Goal: Task Accomplishment & Management: Complete application form

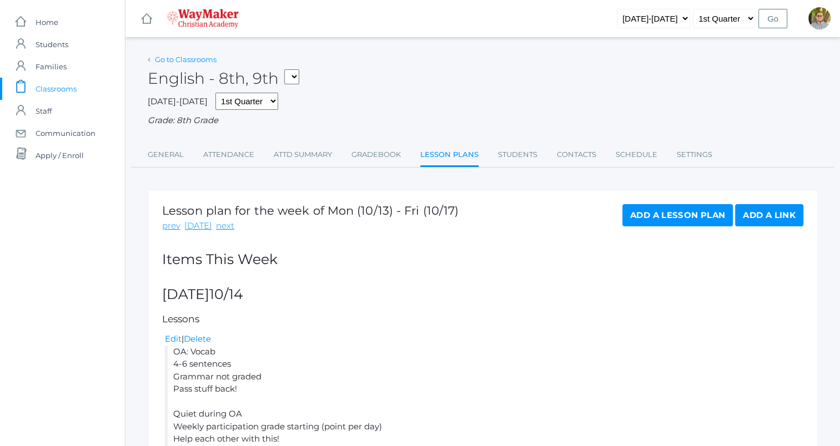
click at [198, 55] on link "Go to Classrooms" at bounding box center [186, 59] width 62 height 9
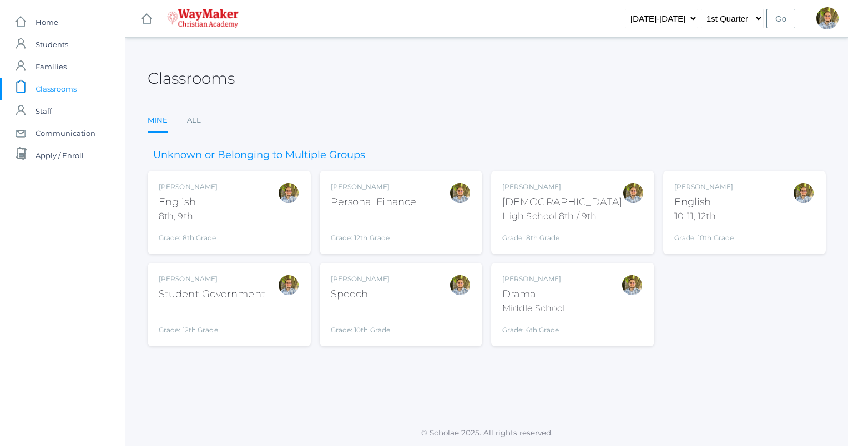
click at [608, 206] on div "Kylen Braileanu Bible High School 8th / 9th Grade: 8th Grade HSBIBLE" at bounding box center [572, 212] width 141 height 61
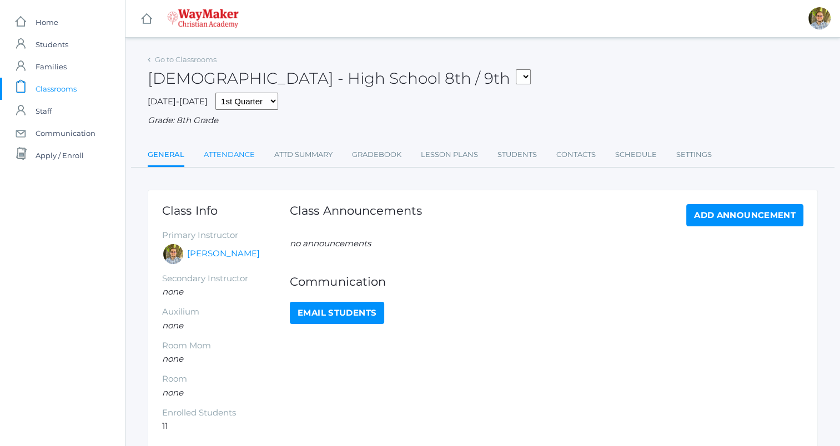
click at [229, 160] on link "Attendance" at bounding box center [229, 155] width 51 height 22
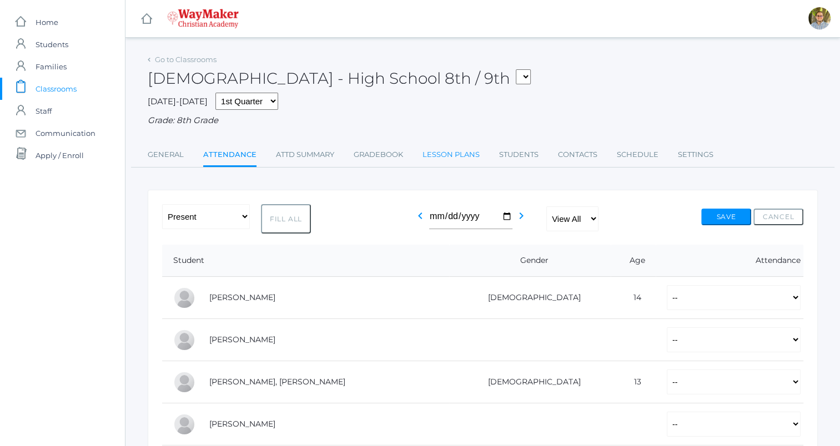
click at [458, 157] on link "Lesson Plans" at bounding box center [450, 155] width 57 height 22
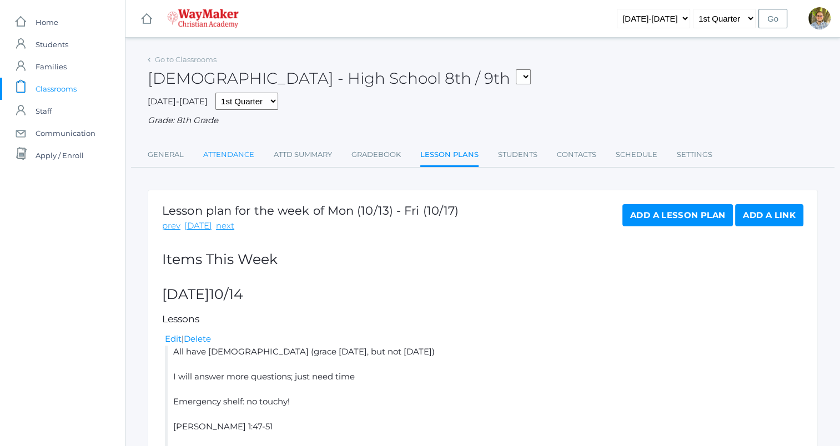
click at [238, 154] on link "Attendance" at bounding box center [228, 155] width 51 height 22
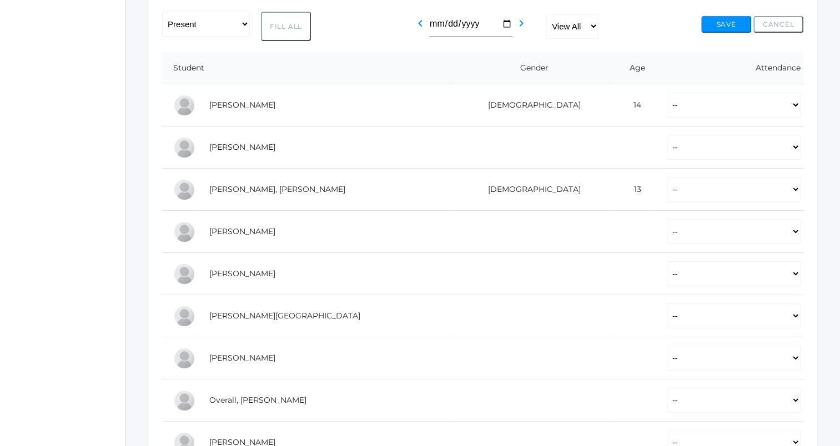
scroll to position [196, 0]
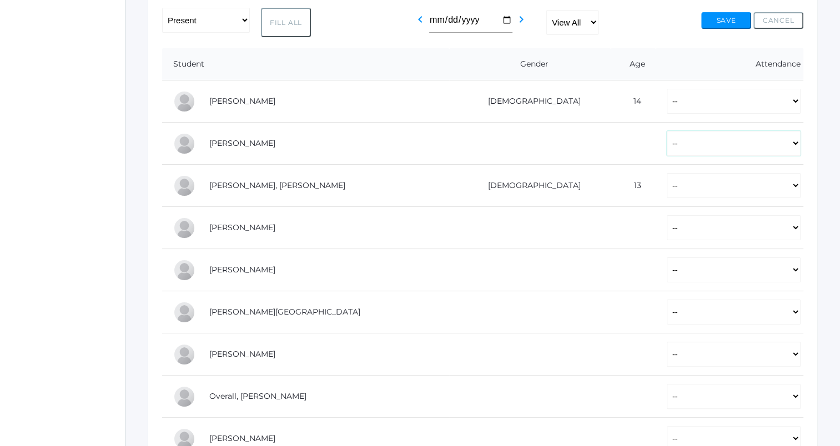
click at [666, 152] on select "-- Present Tardy Excused Tardy Unexcused Absent Excused Absent Unexcused" at bounding box center [733, 143] width 134 height 25
select select "P"
click at [666, 131] on select "-- Present Tardy Excused Tardy Unexcused Absent Excused Absent Unexcused" at bounding box center [733, 143] width 134 height 25
click at [666, 188] on select "-- Present Tardy Excused Tardy Unexcused Absent Excused Absent Unexcused" at bounding box center [733, 185] width 134 height 25
select select "P"
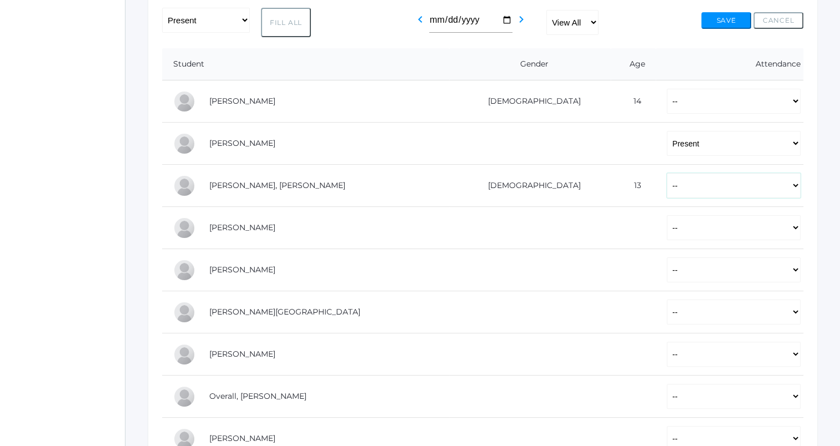
click at [666, 173] on select "-- Present Tardy Excused Tardy Unexcused Absent Excused Absent Unexcused" at bounding box center [733, 185] width 134 height 25
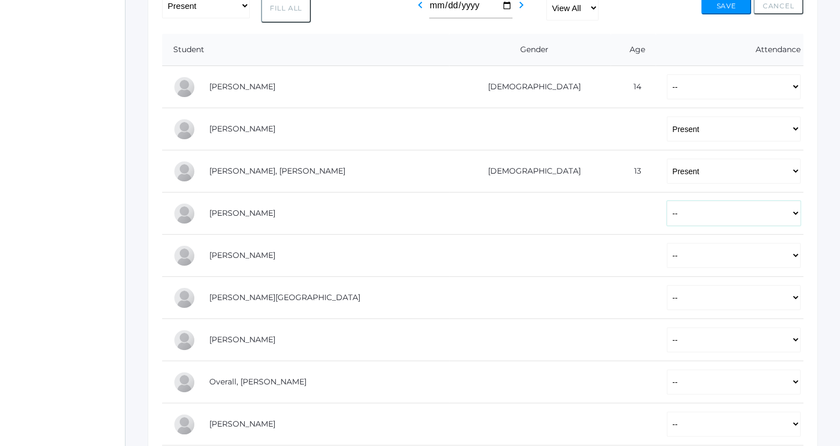
click at [666, 220] on select "-- Present Tardy Excused Tardy Unexcused Absent Excused Absent Unexcused" at bounding box center [733, 213] width 134 height 25
select select "P"
click at [666, 201] on select "-- Present Tardy Excused Tardy Unexcused Absent Excused Absent Unexcused" at bounding box center [733, 213] width 134 height 25
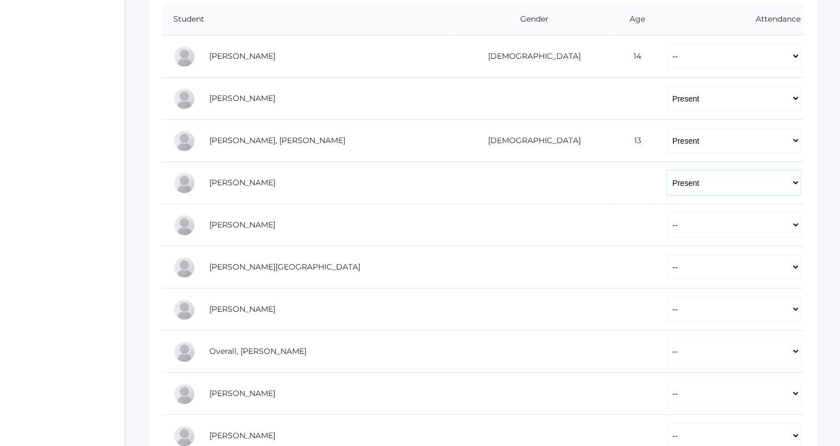
scroll to position [255, 0]
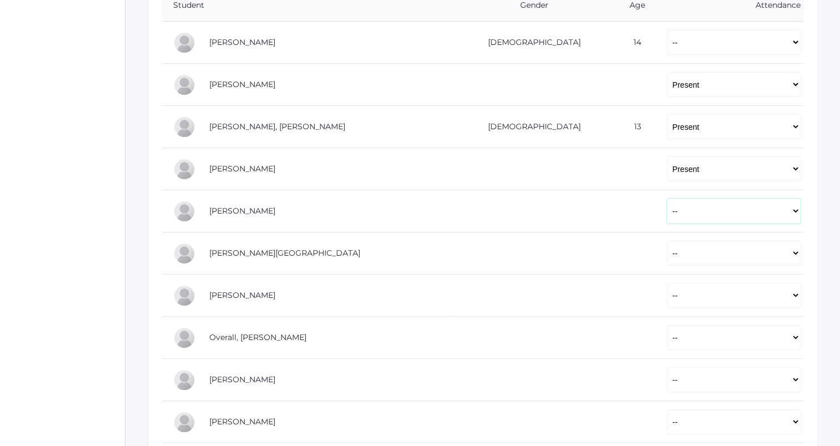
click at [666, 208] on select "-- Present Tardy Excused Tardy Unexcused Absent Excused Absent Unexcused" at bounding box center [733, 211] width 134 height 25
select select "P"
click at [666, 199] on select "-- Present Tardy Excused Tardy Unexcused Absent Excused Absent Unexcused" at bounding box center [733, 211] width 134 height 25
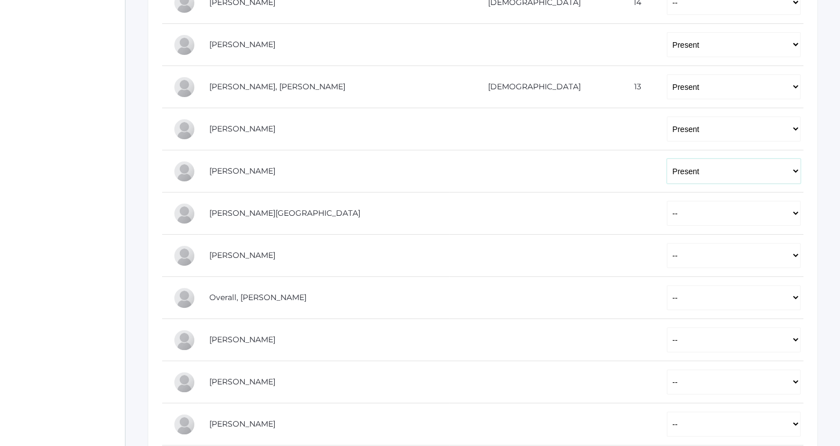
scroll to position [297, 0]
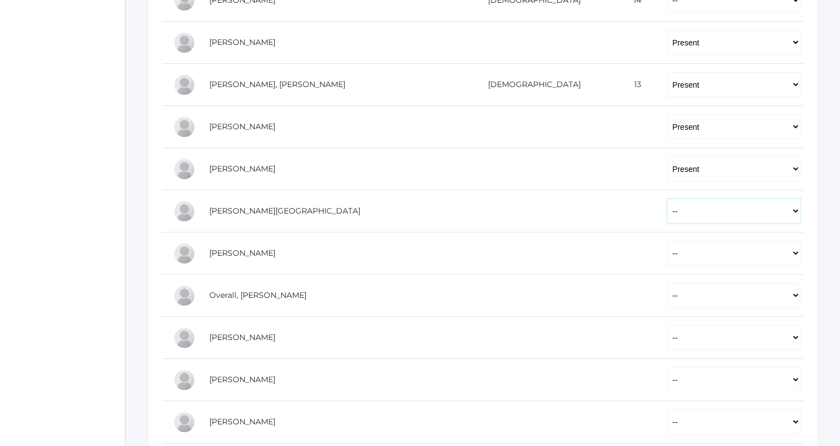
click at [666, 204] on select "-- Present Tardy Excused Tardy Unexcused Absent Excused Absent Unexcused" at bounding box center [733, 211] width 134 height 25
select select "P"
click at [666, 199] on select "-- Present Tardy Excused Tardy Unexcused Absent Excused Absent Unexcused" at bounding box center [733, 211] width 134 height 25
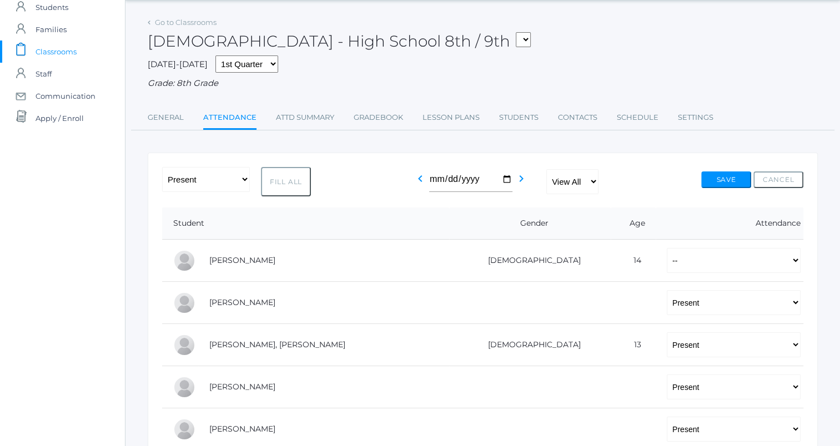
scroll to position [0, 0]
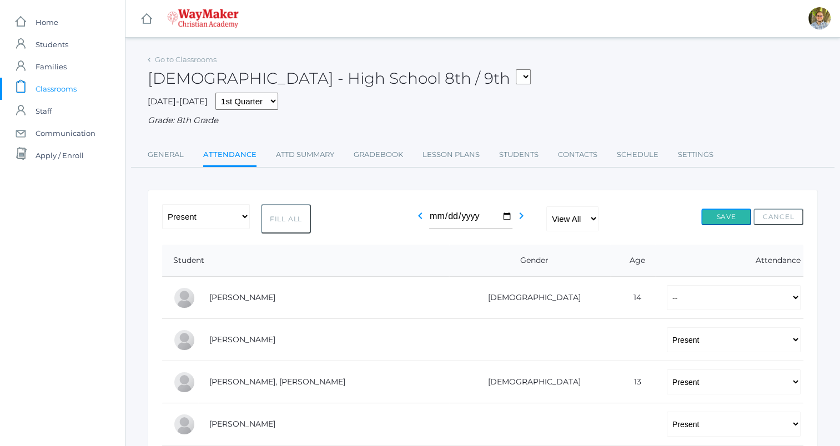
click at [720, 216] on button "Save" at bounding box center [726, 217] width 50 height 17
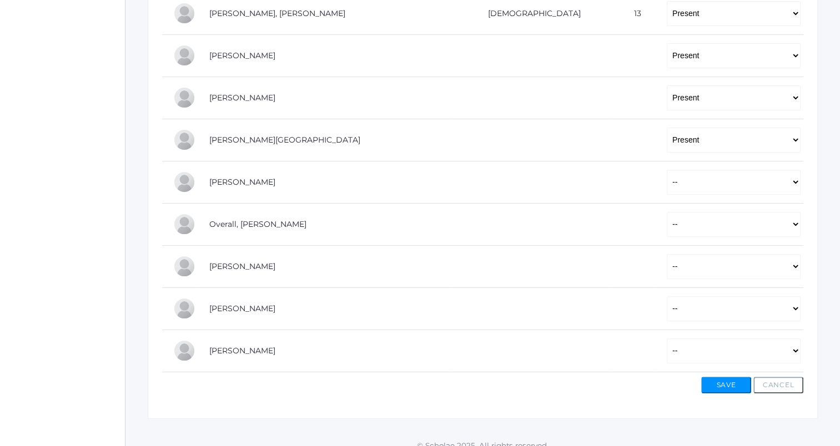
scroll to position [395, 0]
click at [666, 218] on select "-- Present Tardy Excused Tardy Unexcused Absent Excused Absent Unexcused" at bounding box center [733, 223] width 134 height 25
select select "P"
click at [666, 211] on select "-- Present Tardy Excused Tardy Unexcused Absent Excused Absent Unexcused" at bounding box center [733, 223] width 134 height 25
click at [726, 377] on button "Save" at bounding box center [726, 384] width 50 height 17
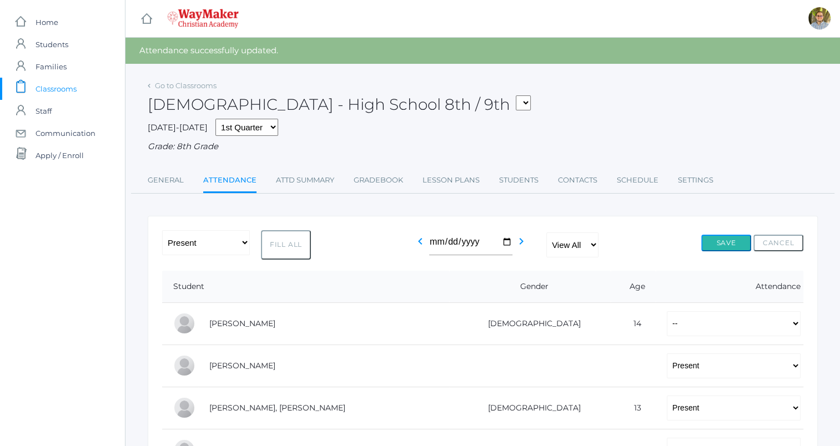
click at [734, 246] on button "Save" at bounding box center [726, 243] width 50 height 17
click at [731, 246] on button "Save" at bounding box center [726, 243] width 50 height 17
click at [723, 238] on button "Save" at bounding box center [726, 243] width 50 height 17
click at [716, 241] on button "Save" at bounding box center [726, 243] width 50 height 17
click at [195, 84] on link "Go to Classrooms" at bounding box center [186, 85] width 62 height 9
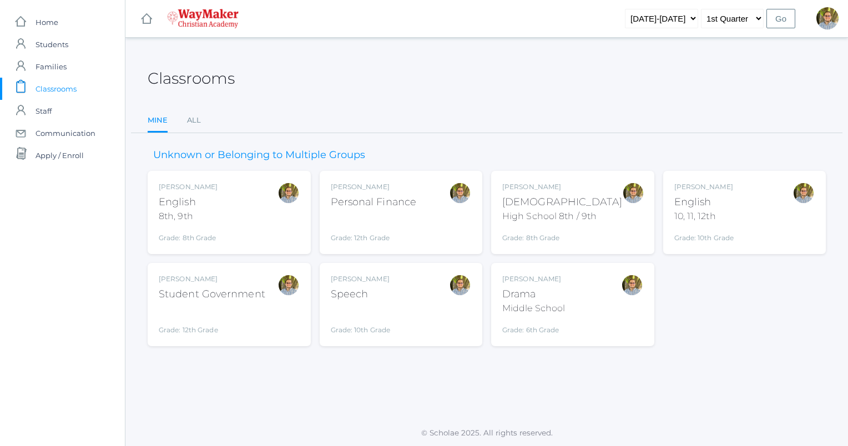
click at [597, 199] on div "Kylen Braileanu Bible High School 8th / 9th Grade: 8th Grade HSBIBLE" at bounding box center [572, 212] width 141 height 61
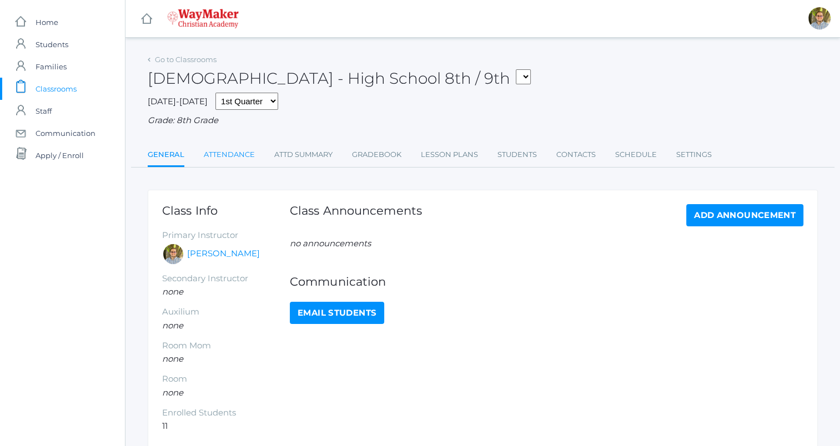
click at [213, 160] on link "Attendance" at bounding box center [229, 155] width 51 height 22
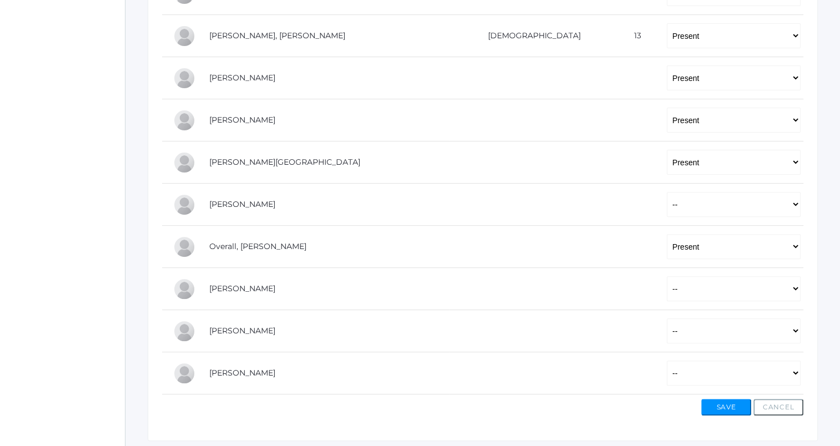
scroll to position [364, 0]
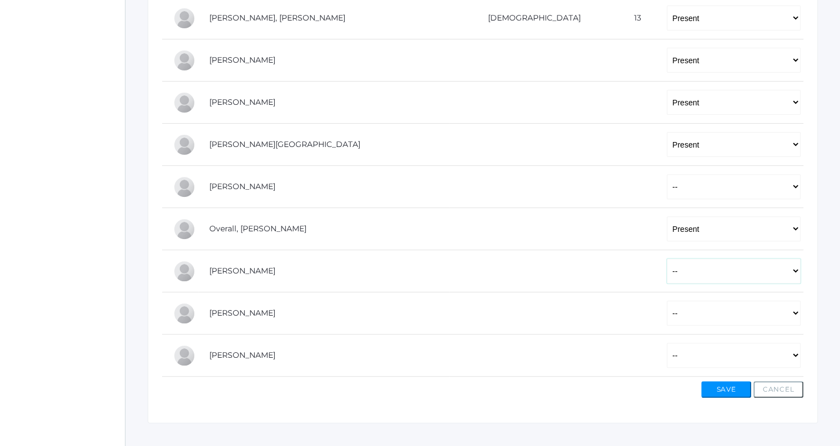
click at [666, 275] on select "-- Present Tardy Excused Tardy Unexcused Absent Excused Absent Unexcused" at bounding box center [733, 271] width 134 height 25
select select "P"
click at [666, 259] on select "-- Present Tardy Excused Tardy Unexcused Absent Excused Absent Unexcused" at bounding box center [733, 271] width 134 height 25
click at [666, 309] on select "-- Present Tardy Excused Tardy Unexcused Absent Excused Absent Unexcused" at bounding box center [733, 313] width 134 height 25
select select "P"
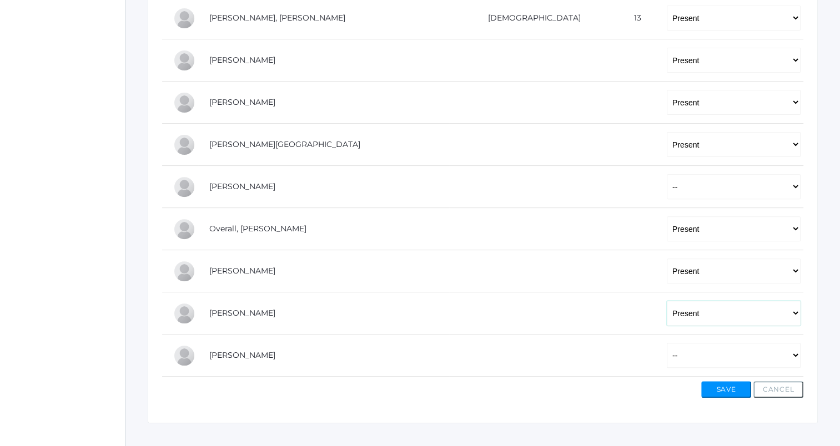
click at [666, 301] on select "-- Present Tardy Excused Tardy Unexcused Absent Excused Absent Unexcused" at bounding box center [733, 313] width 134 height 25
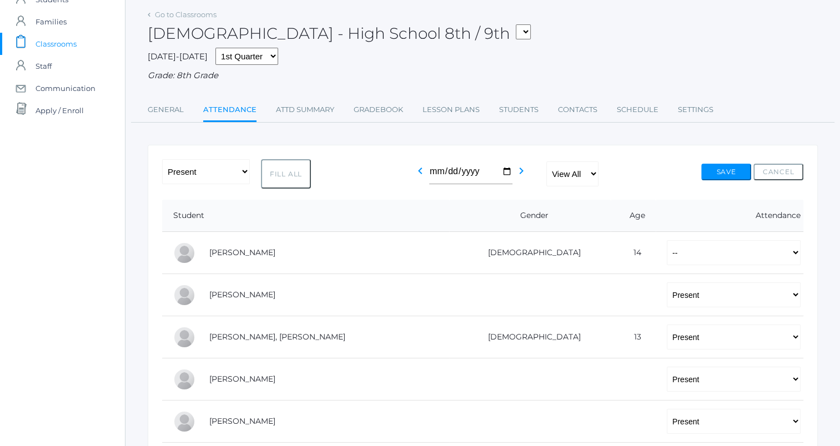
scroll to position [0, 0]
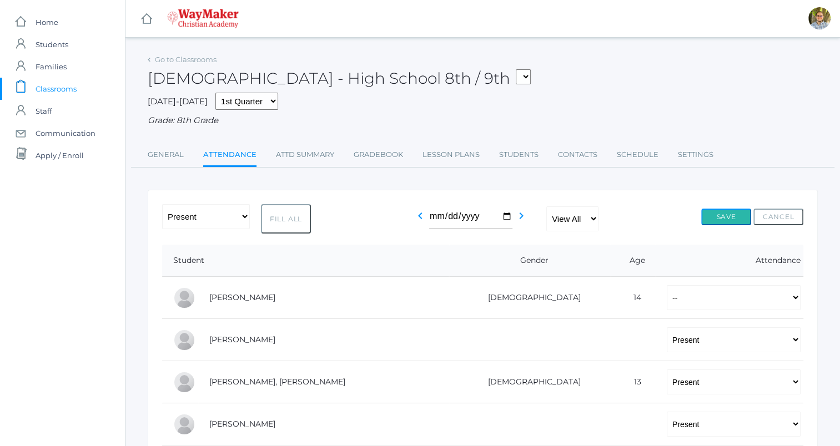
click at [725, 214] on button "Save" at bounding box center [726, 217] width 50 height 17
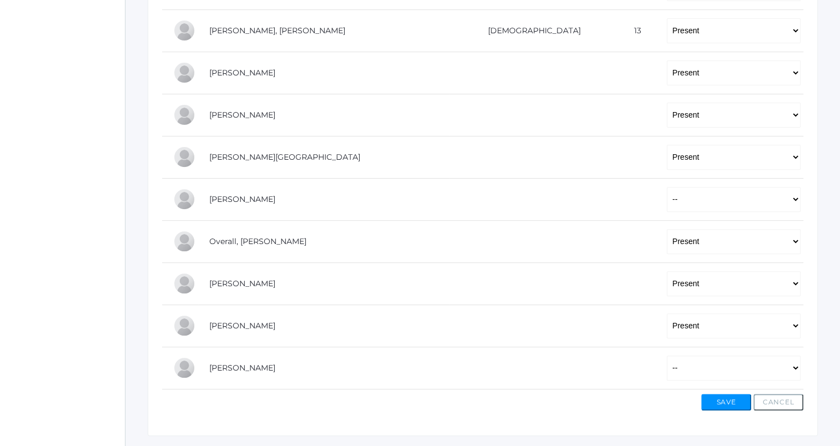
scroll to position [377, 0]
